Goal: Task Accomplishment & Management: Complete application form

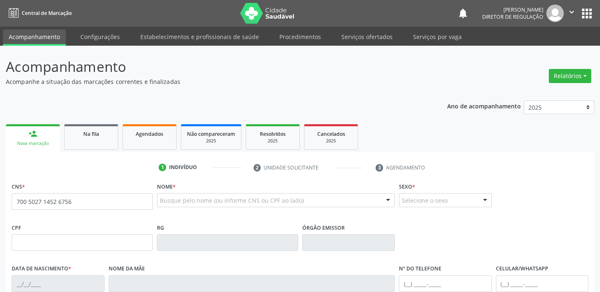
type input "700 5027 1452 6756"
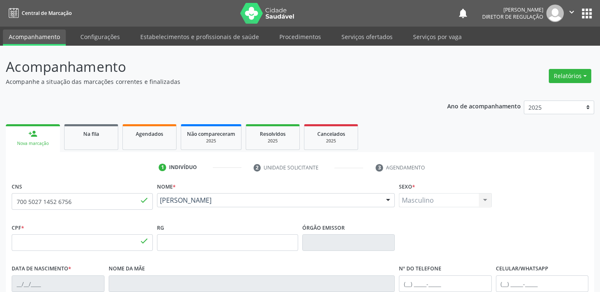
type input "700.791.274-52"
type input "0[DATE]"
type input "[PERSON_NAME]"
type input "(87) 98811-3922"
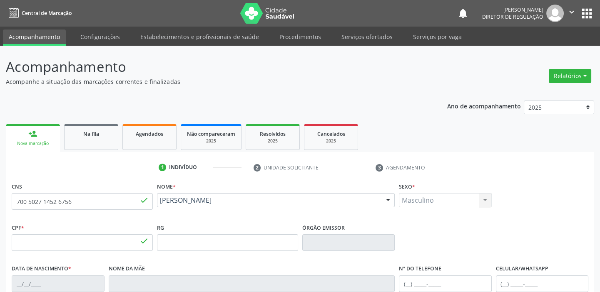
type input "115.259.274-26"
type input "S/N"
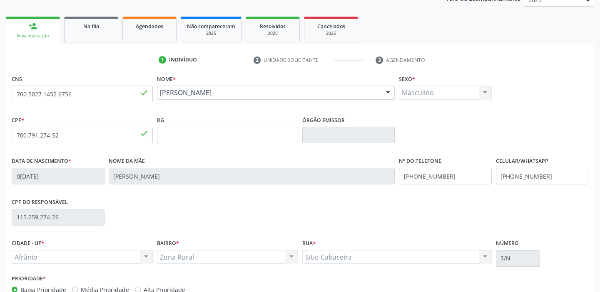
scroll to position [151, 0]
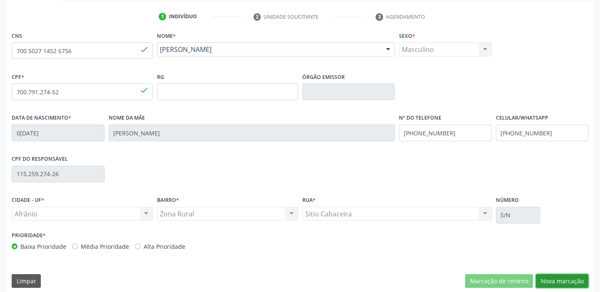
click at [559, 281] on button "Nova marcação" at bounding box center [561, 282] width 52 height 14
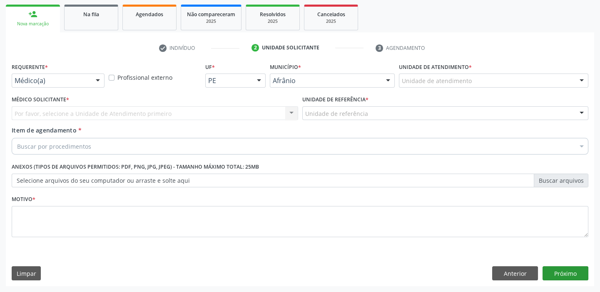
scroll to position [119, 0]
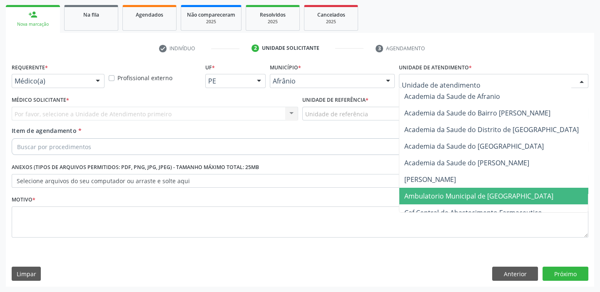
click at [437, 194] on span "Ambulatorio Municipal de [GEOGRAPHIC_DATA]" at bounding box center [478, 196] width 149 height 9
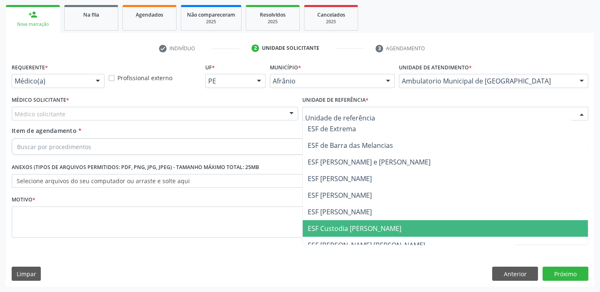
click at [337, 221] on span "ESF Custodia [PERSON_NAME]" at bounding box center [444, 229] width 285 height 17
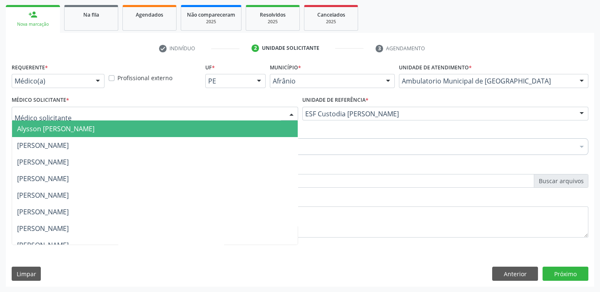
drag, startPoint x: 37, startPoint y: 134, endPoint x: 35, endPoint y: 139, distance: 5.6
click at [37, 134] on span "Alysson Rodrigo Ferreira Cavalcanti" at bounding box center [154, 129] width 285 height 17
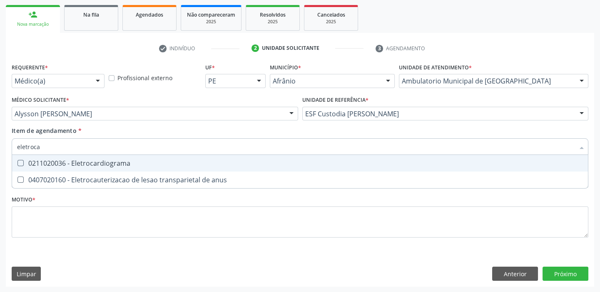
type input "eletrocar"
click at [33, 169] on span "0211020036 - Eletrocardiograma" at bounding box center [299, 163] width 575 height 17
checkbox Eletrocardiograma "true"
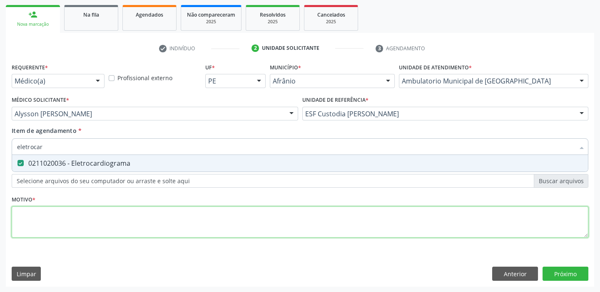
click at [28, 233] on div "Requerente * Médico(a) Médico(a) Enfermeiro(a) Paciente Nenhum resultado encont…" at bounding box center [300, 155] width 576 height 188
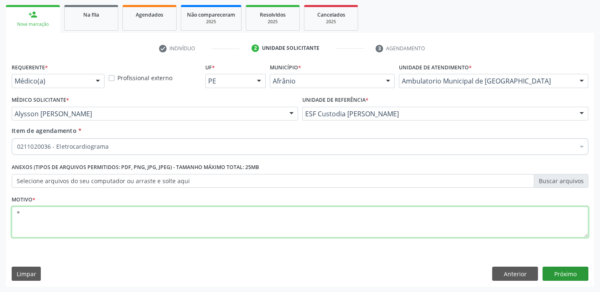
type textarea "*"
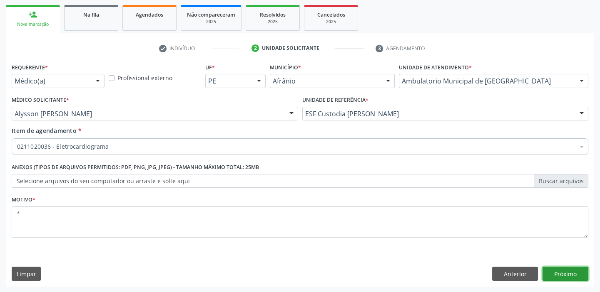
click at [551, 269] on button "Próximo" at bounding box center [565, 274] width 46 height 14
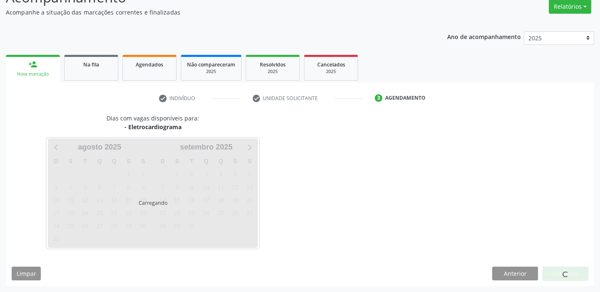
scroll to position [69, 0]
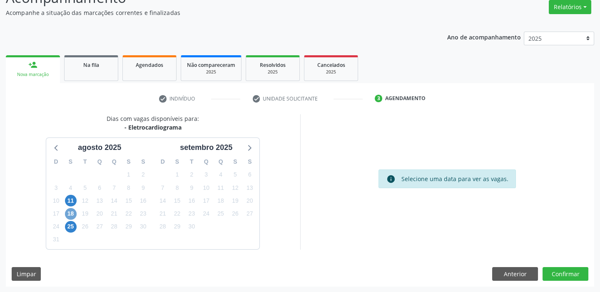
click at [68, 213] on span "18" at bounding box center [71, 214] width 12 height 12
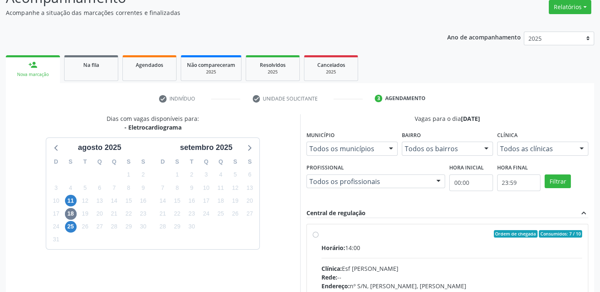
click at [427, 279] on div "Rede: --" at bounding box center [451, 277] width 261 height 9
click at [318, 238] on input "Ordem de chegada Consumidos: 7 / 10 Horário: 14:00 Clínica: Esf Isabel Gomes Re…" at bounding box center [315, 233] width 6 height 7
radio input "true"
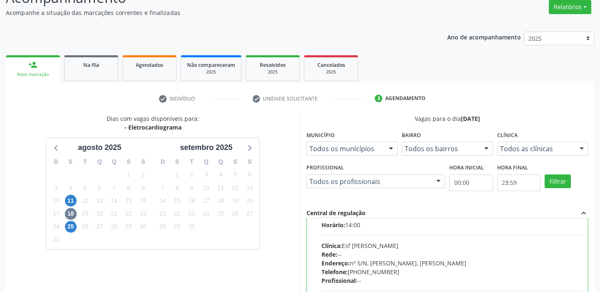
scroll to position [41, 0]
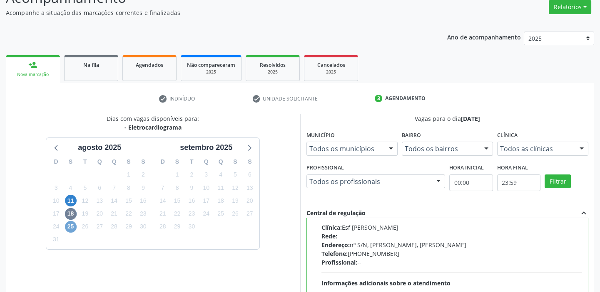
click at [70, 226] on span "25" at bounding box center [71, 227] width 12 height 12
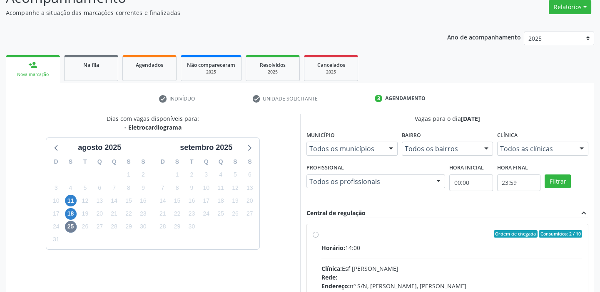
click at [318, 238] on input "Ordem de chegada Consumidos: 2 / 10 Horário: 14:00 Clínica: Esf Isabel Gomes Re…" at bounding box center [315, 233] width 6 height 7
radio input "true"
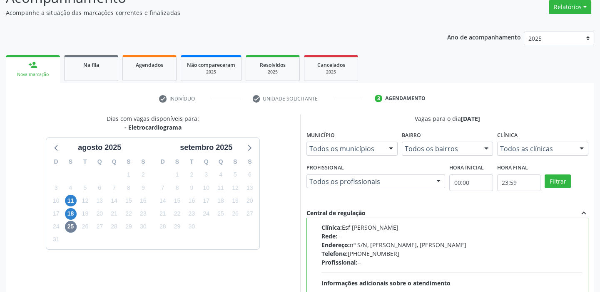
scroll to position [204, 0]
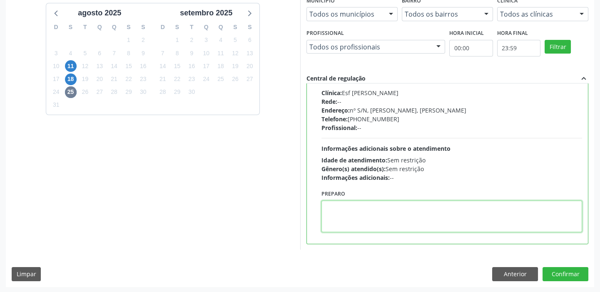
click at [351, 218] on textarea at bounding box center [451, 217] width 261 height 32
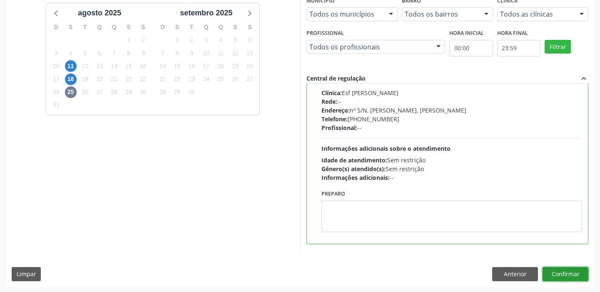
click at [556, 273] on button "Confirmar" at bounding box center [565, 275] width 46 height 14
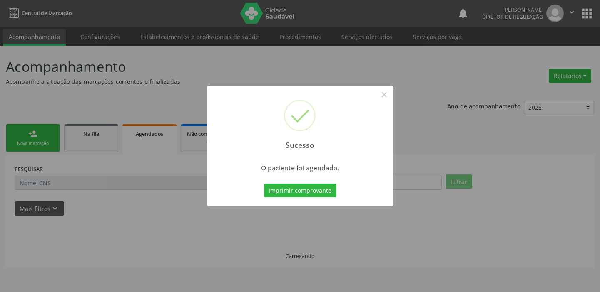
scroll to position [0, 0]
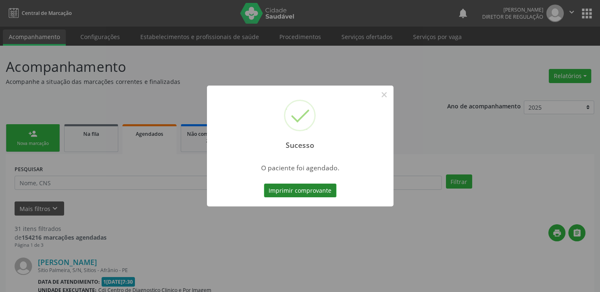
click at [310, 187] on button "Imprimir comprovante" at bounding box center [300, 191] width 72 height 14
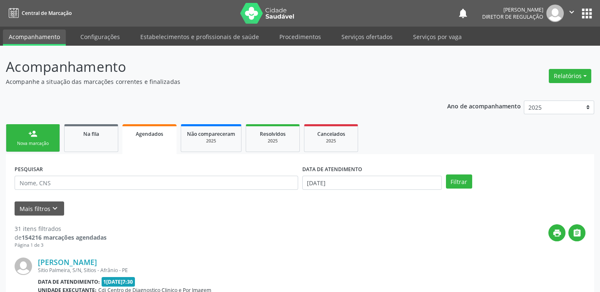
click at [50, 135] on link "person_add Nova marcação" at bounding box center [33, 138] width 54 height 28
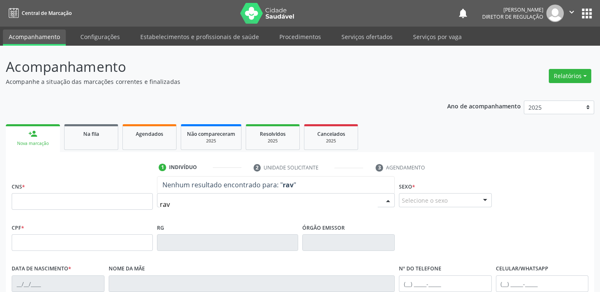
type input "ravi"
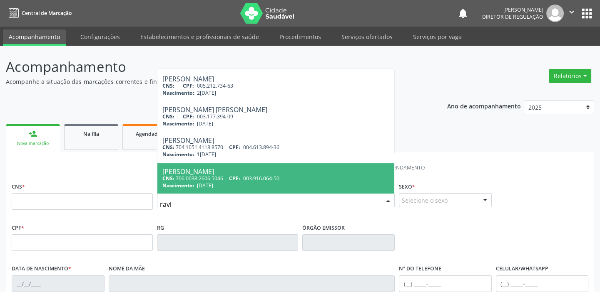
scroll to position [37, 0]
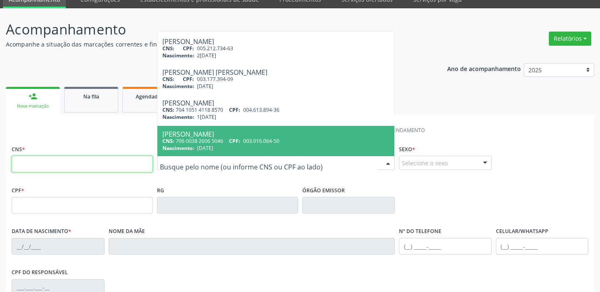
click at [67, 159] on input "text" at bounding box center [82, 164] width 141 height 17
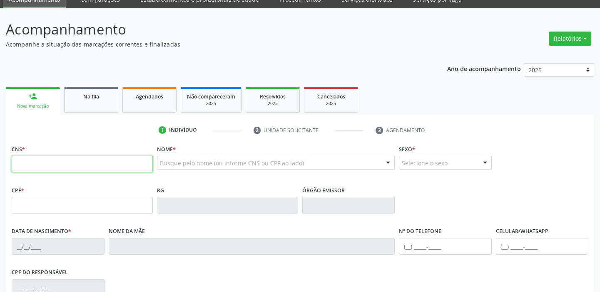
scroll to position [0, 0]
type input "708 5023 6422 0772"
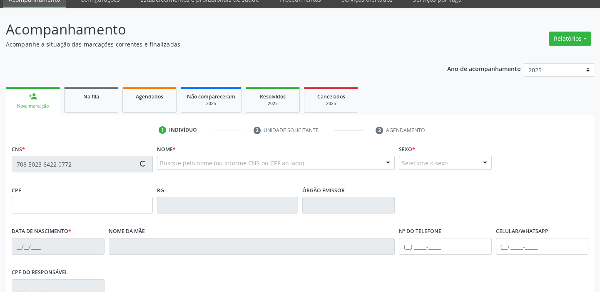
type input "003.933.394-91"
type input "28/08/2024"
type input "Vitória Carolina Rodrigues dos Santos"
type input "(87) 98139-5166"
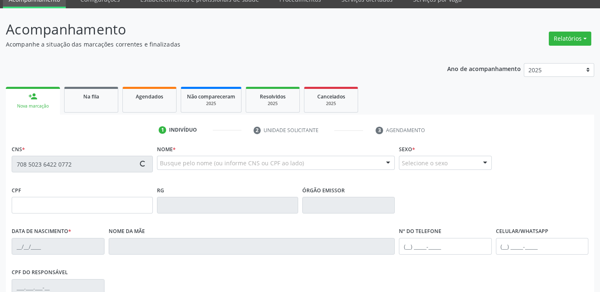
type input "129.385.234-16"
type input "15"
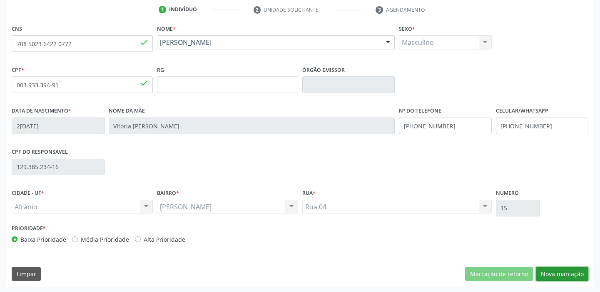
click at [543, 273] on button "Nova marcação" at bounding box center [561, 275] width 52 height 14
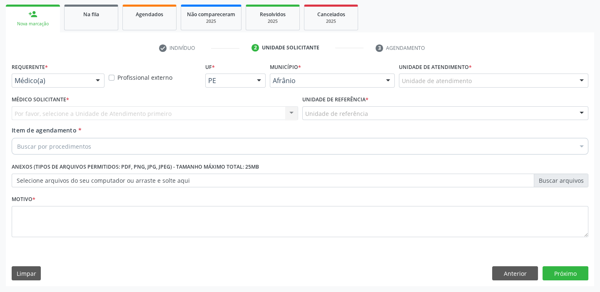
scroll to position [119, 0]
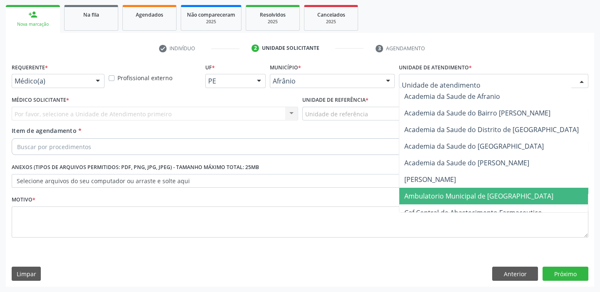
click at [410, 196] on span "Ambulatorio Municipal de [GEOGRAPHIC_DATA]" at bounding box center [478, 196] width 149 height 9
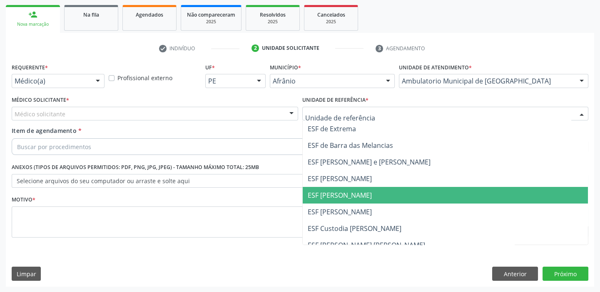
click at [319, 198] on span "ESF [PERSON_NAME]" at bounding box center [339, 195] width 64 height 9
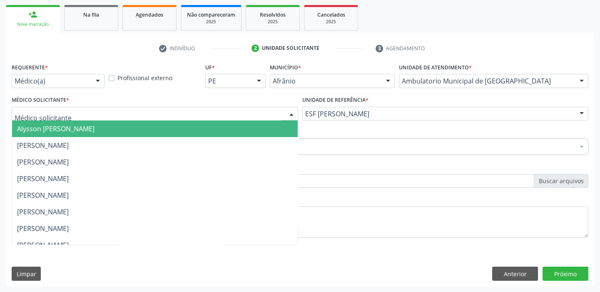
click at [40, 129] on span "Alysson Rodrigo Ferreira Cavalcanti" at bounding box center [55, 128] width 77 height 9
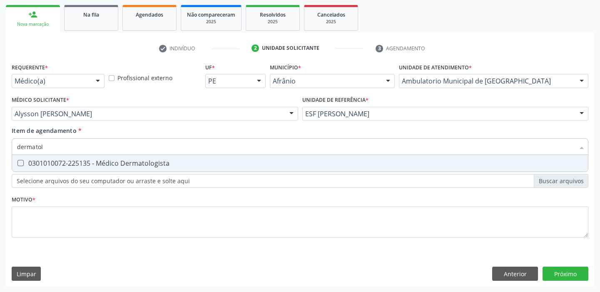
type input "dermatolo"
click at [62, 167] on span "0301010072-225135 - Médico Dermatologista" at bounding box center [299, 163] width 575 height 17
checkbox Dermatologista "true"
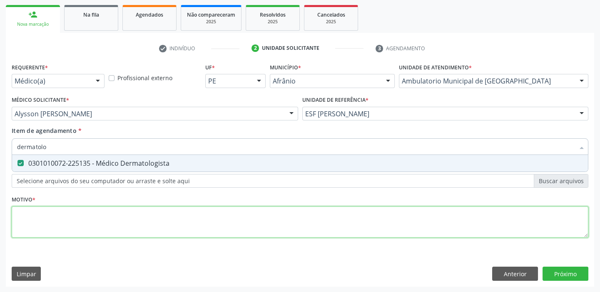
click at [28, 220] on div "Requerente * Médico(a) Médico(a) Enfermeiro(a) Paciente Nenhum resultado encont…" at bounding box center [300, 155] width 576 height 188
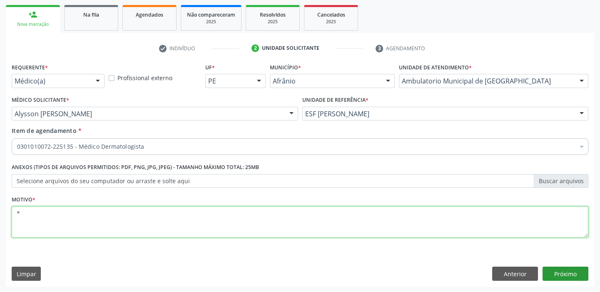
type textarea "*"
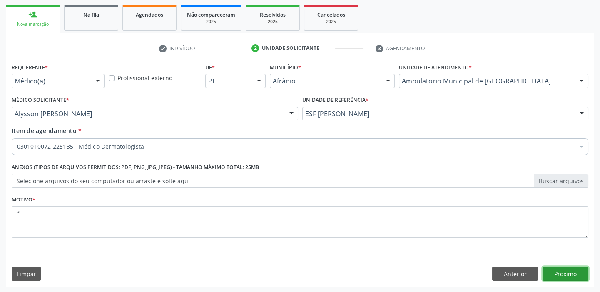
click at [550, 276] on button "Próximo" at bounding box center [565, 274] width 46 height 14
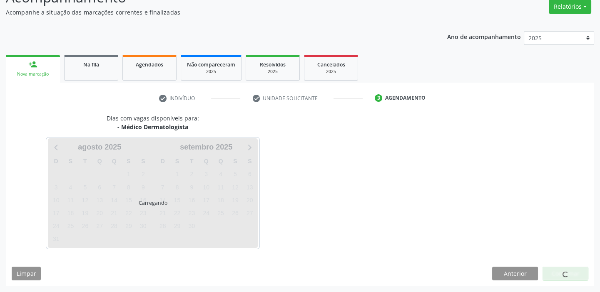
scroll to position [69, 0]
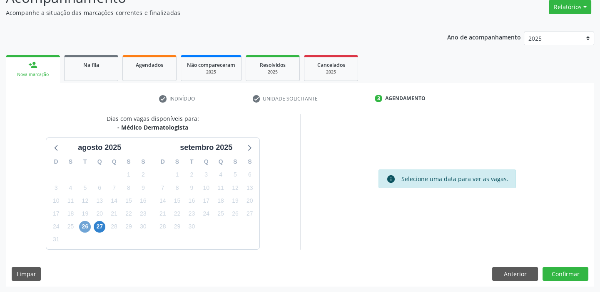
click at [84, 228] on span "26" at bounding box center [85, 227] width 12 height 12
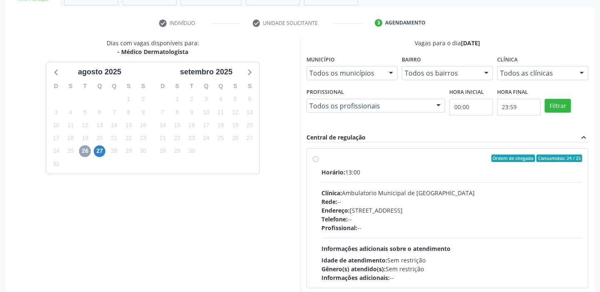
scroll to position [183, 0]
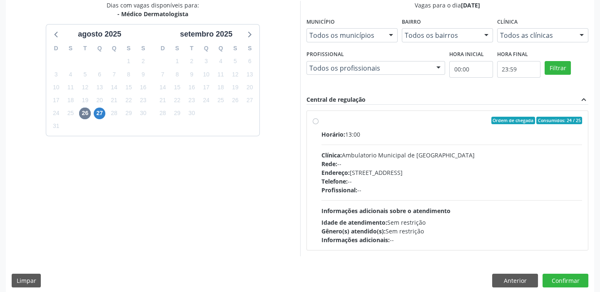
click at [430, 201] on hr at bounding box center [451, 201] width 261 height 0
click at [318, 124] on input "Ordem de chegada Consumidos: 24 / 25 Horário: 13:00 Clínica: Ambulatorio Munici…" at bounding box center [315, 120] width 6 height 7
radio input "true"
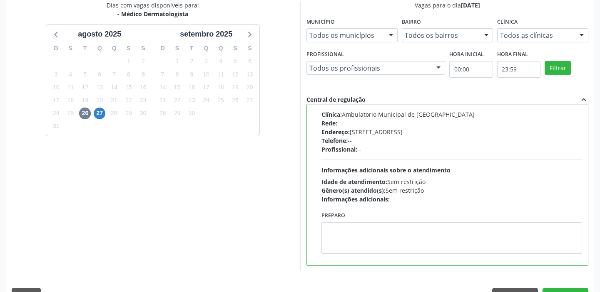
scroll to position [41, 0]
click at [375, 236] on textarea at bounding box center [451, 238] width 261 height 32
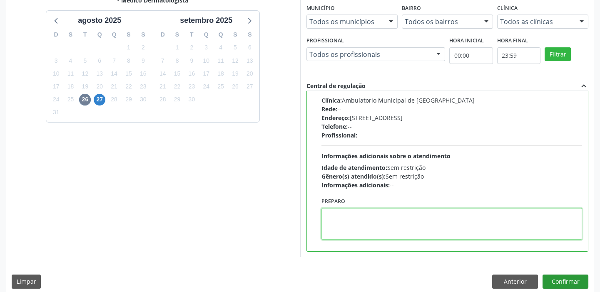
scroll to position [204, 0]
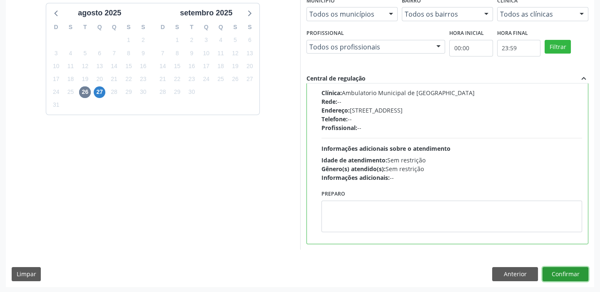
click at [566, 276] on button "Confirmar" at bounding box center [565, 275] width 46 height 14
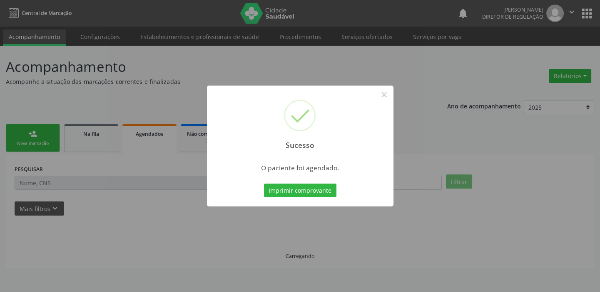
scroll to position [0, 0]
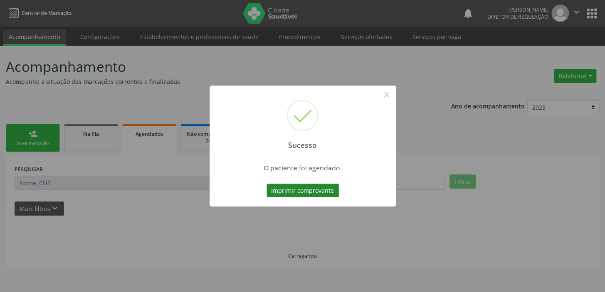
click at [291, 189] on button "Imprimir comprovante" at bounding box center [303, 191] width 72 height 14
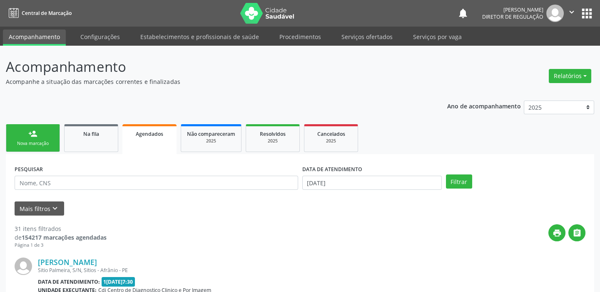
click at [35, 143] on div "Sucesso × O paciente foi agendado. Imprimir comprovante Cancel" at bounding box center [300, 146] width 600 height 292
click at [42, 133] on div "Sucesso × O paciente foi agendado. Imprimir comprovante Cancel" at bounding box center [300, 146] width 600 height 292
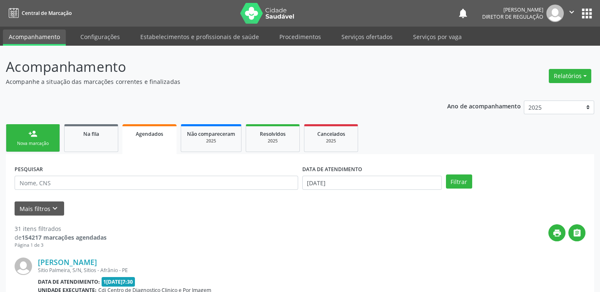
click at [42, 133] on div "Sucesso × O paciente foi agendado. Imprimir comprovante Cancel" at bounding box center [300, 146] width 600 height 292
click at [37, 141] on div "Sucesso × O paciente foi agendado. Imprimir comprovante Cancel" at bounding box center [300, 146] width 600 height 292
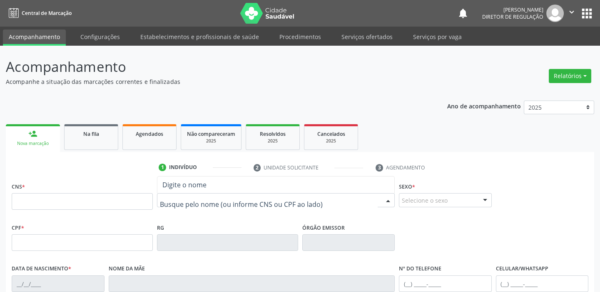
click at [178, 193] on div at bounding box center [276, 200] width 238 height 14
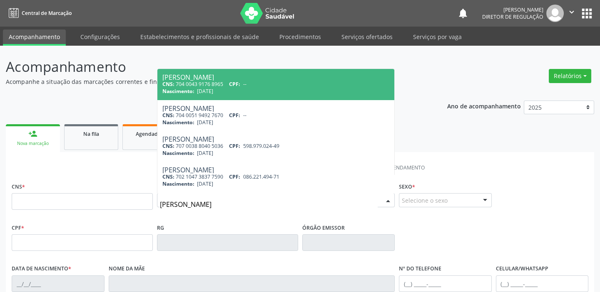
type input "[PERSON_NAME]"
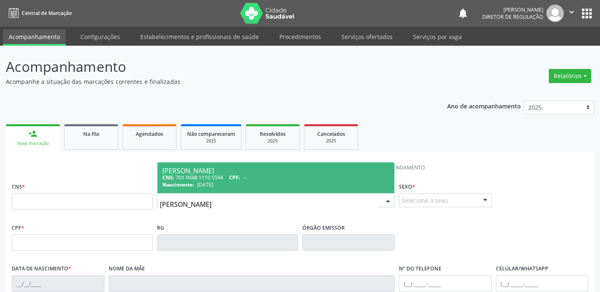
click at [193, 176] on div "CNS: 701 0048 1110 5594 CPF: --" at bounding box center [275, 177] width 227 height 7
type input "701 0048 1110 5594"
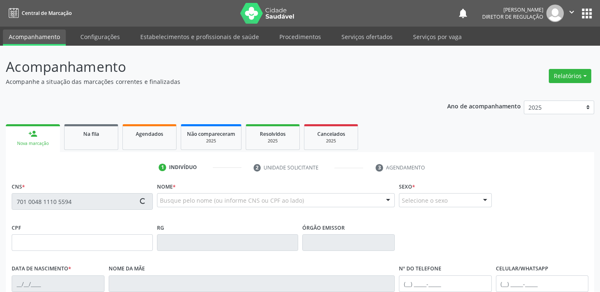
type input "[DATE]"
type input "[PERSON_NAME]"
type input "[PHONE_NUMBER]"
type input "S/N"
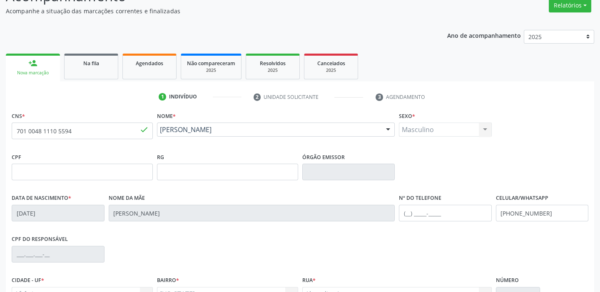
scroll to position [75, 0]
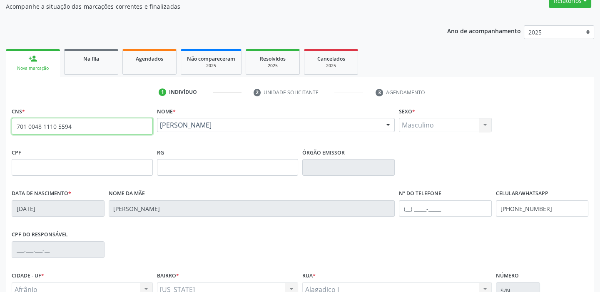
click at [102, 129] on input "701 0048 1110 5594" at bounding box center [82, 126] width 141 height 17
type input "7"
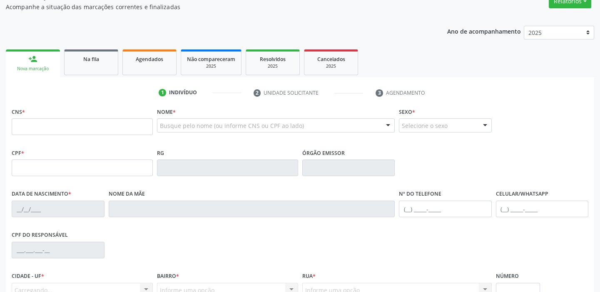
scroll to position [75, 0]
type input "OSCAR"
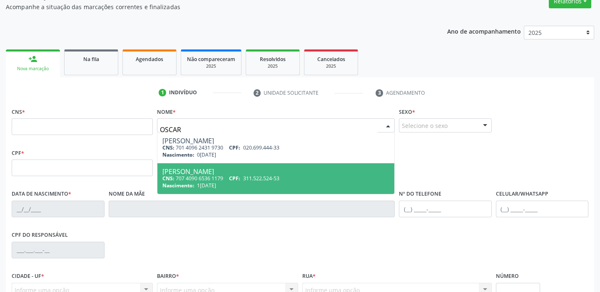
click at [213, 185] on span "10/02/1942" at bounding box center [206, 185] width 19 height 7
type input "707 4090 6536 1179"
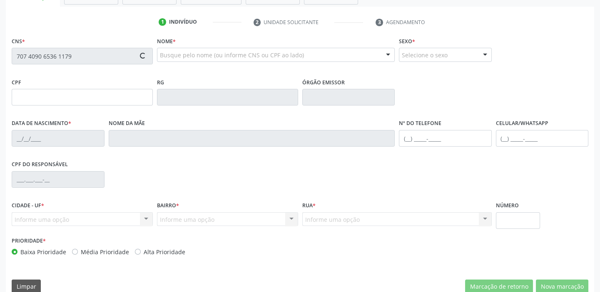
scroll to position [158, 0]
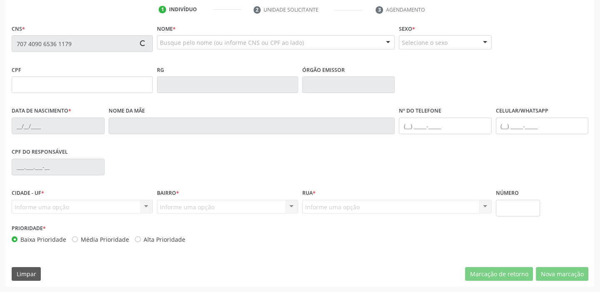
type input "311.522.524-53"
type input "10/02/1942"
type input "Felipa Leivina de Sousa"
type input "(87) 98878-1389"
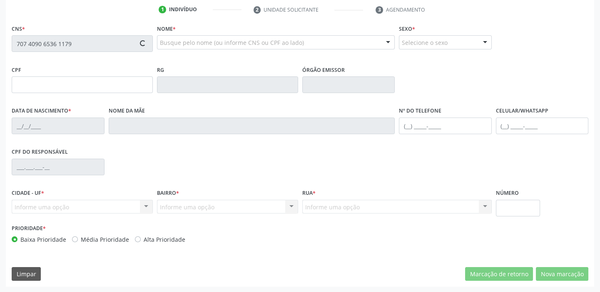
type input "190"
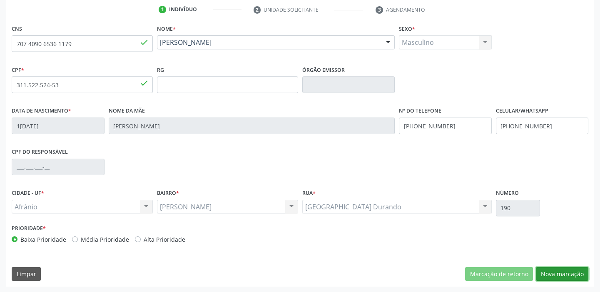
click at [564, 279] on button "Nova marcação" at bounding box center [561, 275] width 52 height 14
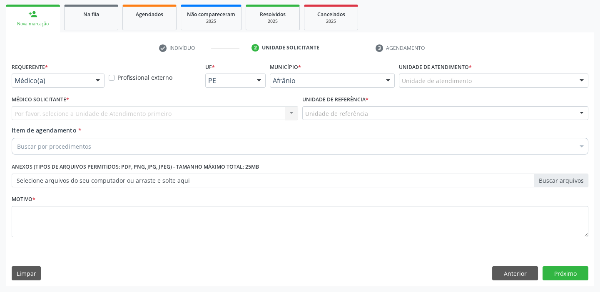
scroll to position [119, 0]
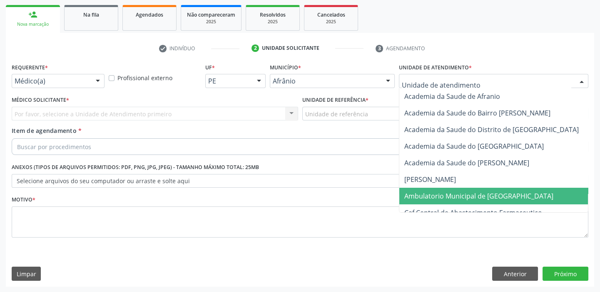
click at [437, 198] on span "Ambulatorio Municipal de [GEOGRAPHIC_DATA]" at bounding box center [478, 196] width 149 height 9
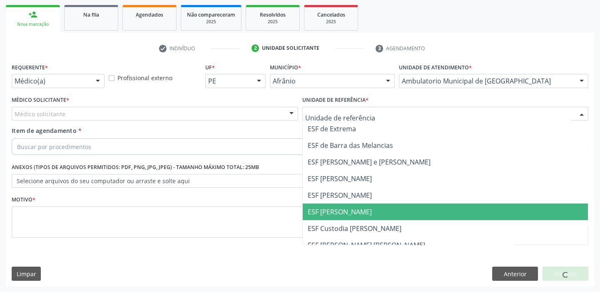
click at [344, 216] on span "ESF [PERSON_NAME]" at bounding box center [339, 212] width 64 height 9
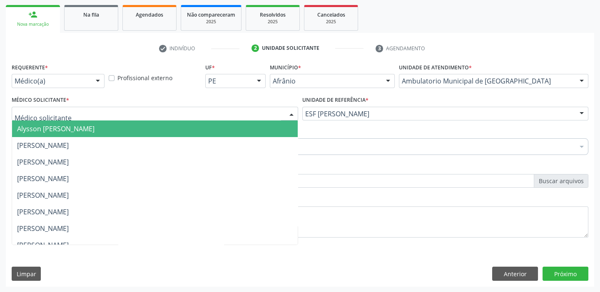
click at [21, 126] on span "Alysson Rodrigo Ferreira Cavalcanti" at bounding box center [55, 128] width 77 height 9
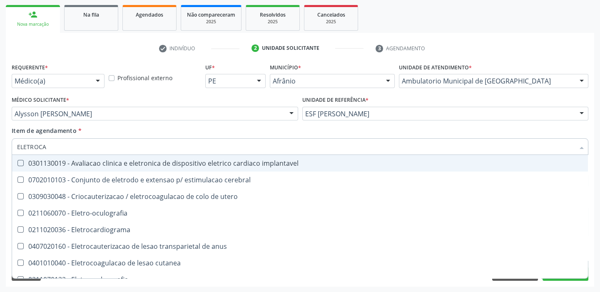
type input "ELETROCAR"
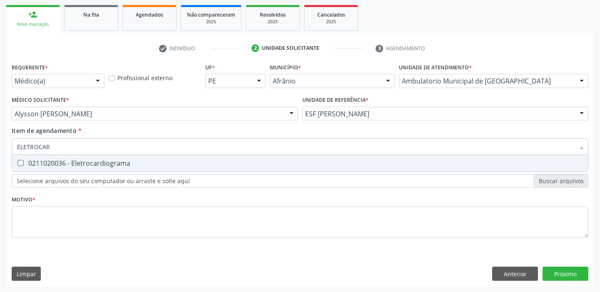
click at [34, 171] on span "0211020036 - Eletrocardiograma" at bounding box center [299, 163] width 575 height 17
checkbox Eletrocardiograma "true"
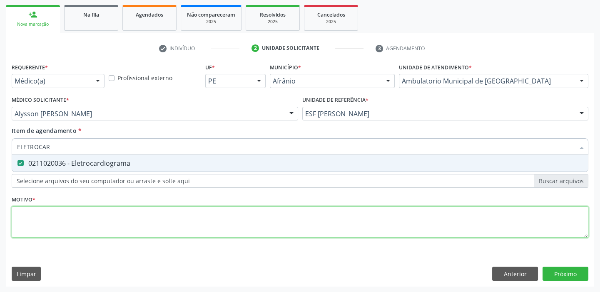
click at [36, 217] on div "Requerente * Médico(a) Médico(a) Enfermeiro(a) Paciente Nenhum resultado encont…" at bounding box center [300, 155] width 576 height 188
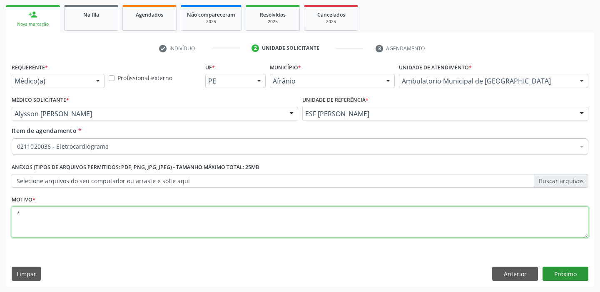
type textarea "*"
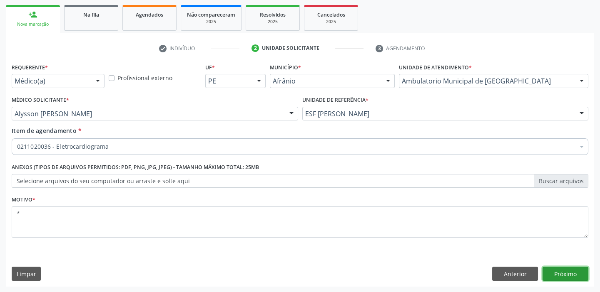
click at [562, 277] on button "Próximo" at bounding box center [565, 274] width 46 height 14
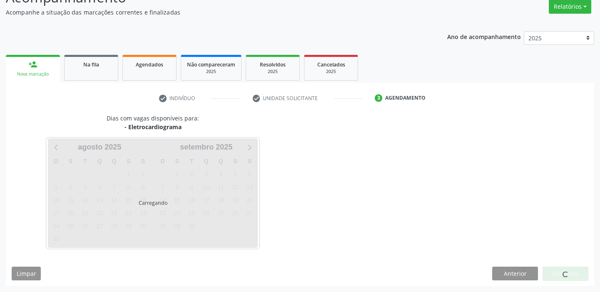
scroll to position [69, 0]
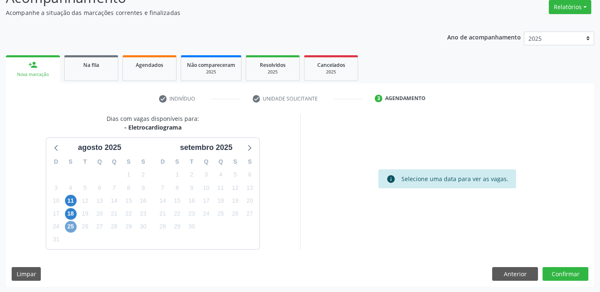
click at [65, 227] on span "25" at bounding box center [71, 227] width 12 height 12
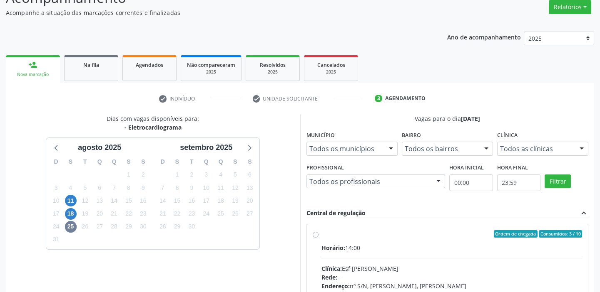
click at [460, 270] on div "Clínica: Esf Isabel Gomes" at bounding box center [451, 269] width 261 height 9
click at [318, 238] on input "Ordem de chegada Consumidos: 3 / 10 Horário: 14:00 Clínica: Esf Isabel Gomes Re…" at bounding box center [315, 233] width 6 height 7
radio input "true"
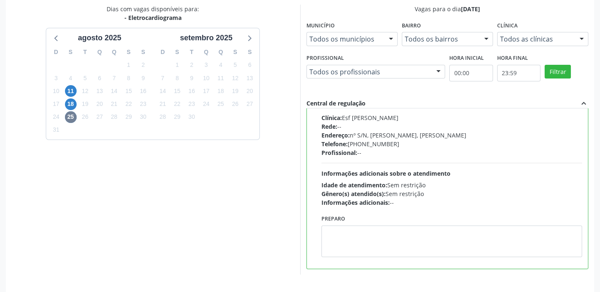
scroll to position [204, 0]
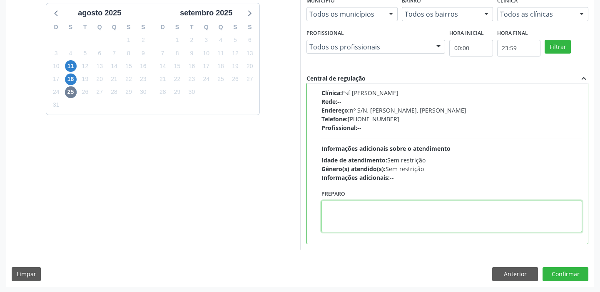
click at [362, 225] on textarea at bounding box center [451, 217] width 261 height 32
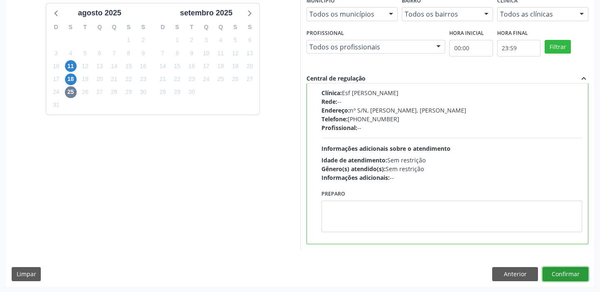
click at [553, 279] on button "Confirmar" at bounding box center [565, 275] width 46 height 14
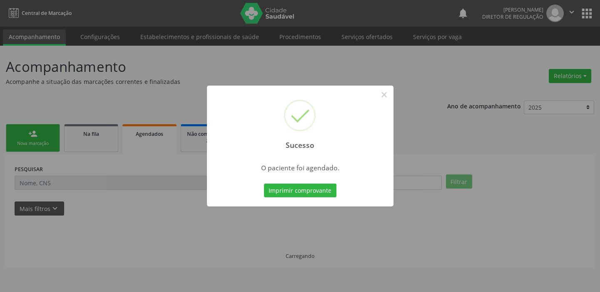
scroll to position [0, 0]
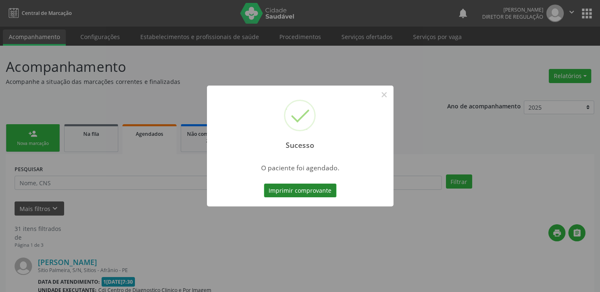
click at [325, 195] on button "Imprimir comprovante" at bounding box center [300, 191] width 72 height 14
